Goal: Check status

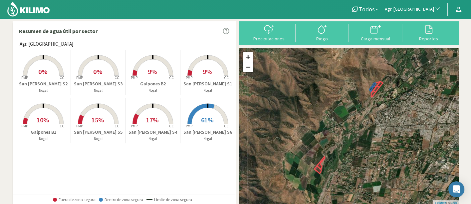
click at [195, 130] on p "San [PERSON_NAME] S6" at bounding box center [207, 131] width 55 height 7
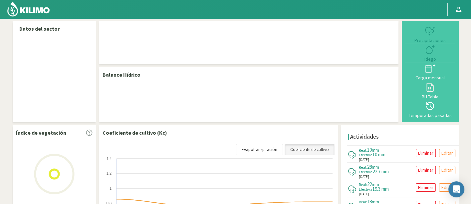
select select "19: Object"
select select "7: Object"
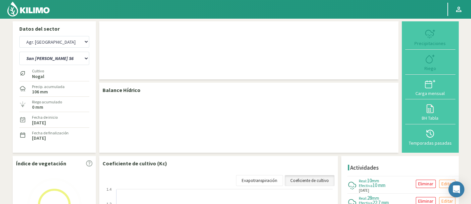
click at [38, 16] on img at bounding box center [29, 9] width 44 height 16
